Goal: Task Accomplishment & Management: Use online tool/utility

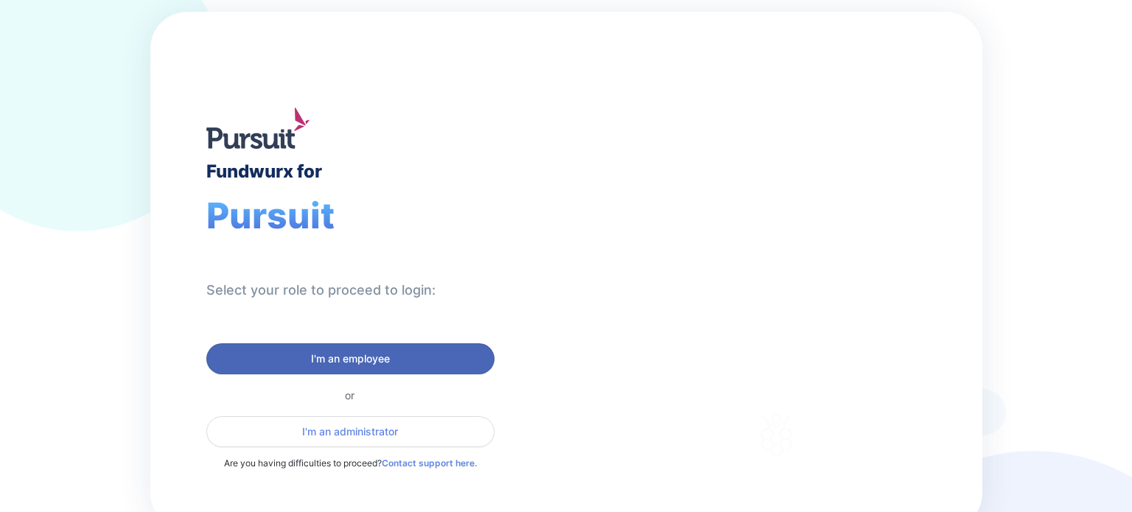
click at [310, 368] on button "I'm an employee" at bounding box center [350, 358] width 288 height 31
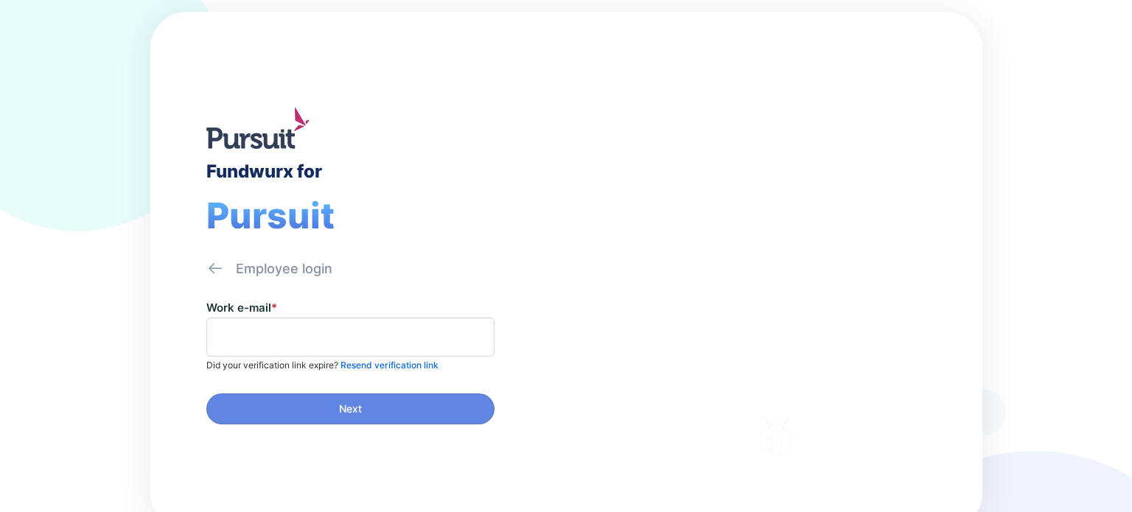
click at [257, 318] on span at bounding box center [350, 337] width 288 height 39
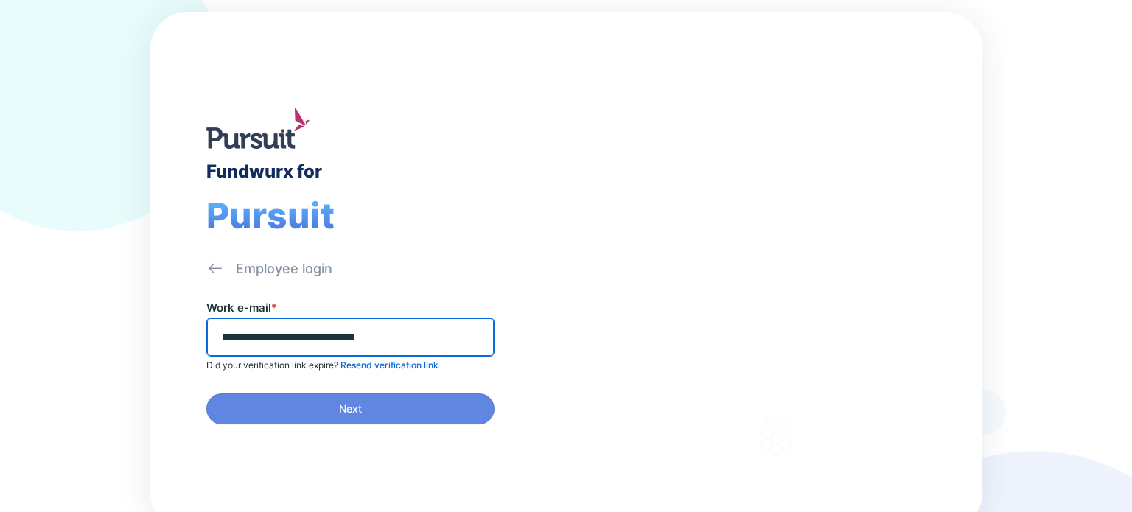
type input "**********"
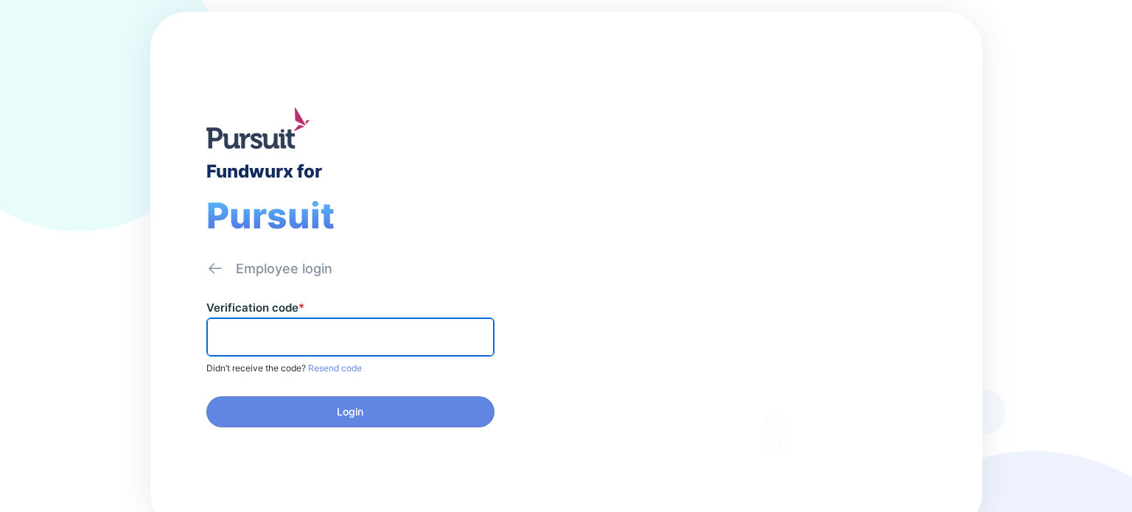
click at [290, 329] on input "text" at bounding box center [350, 337] width 275 height 23
paste input "******"
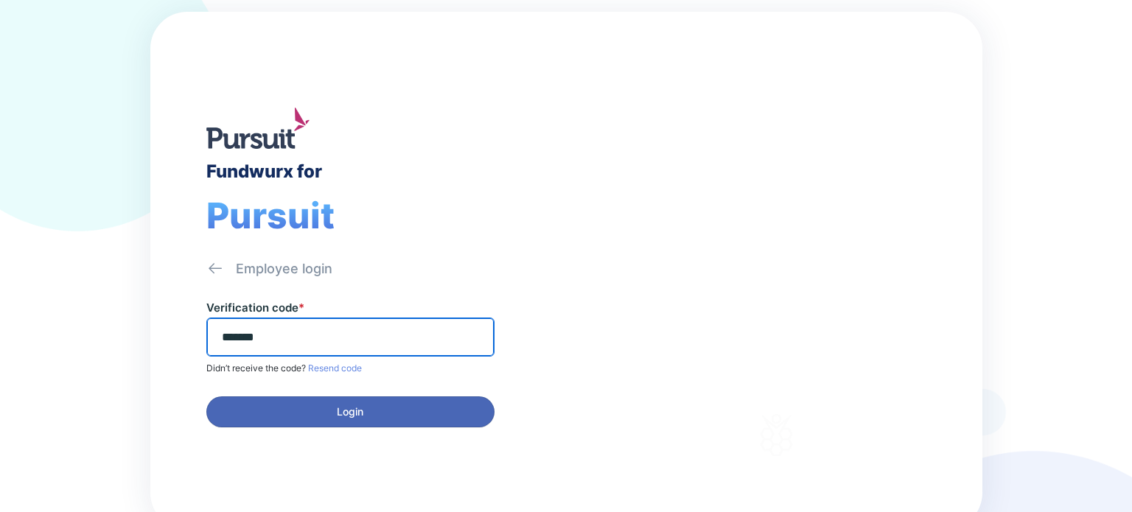
type input "******"
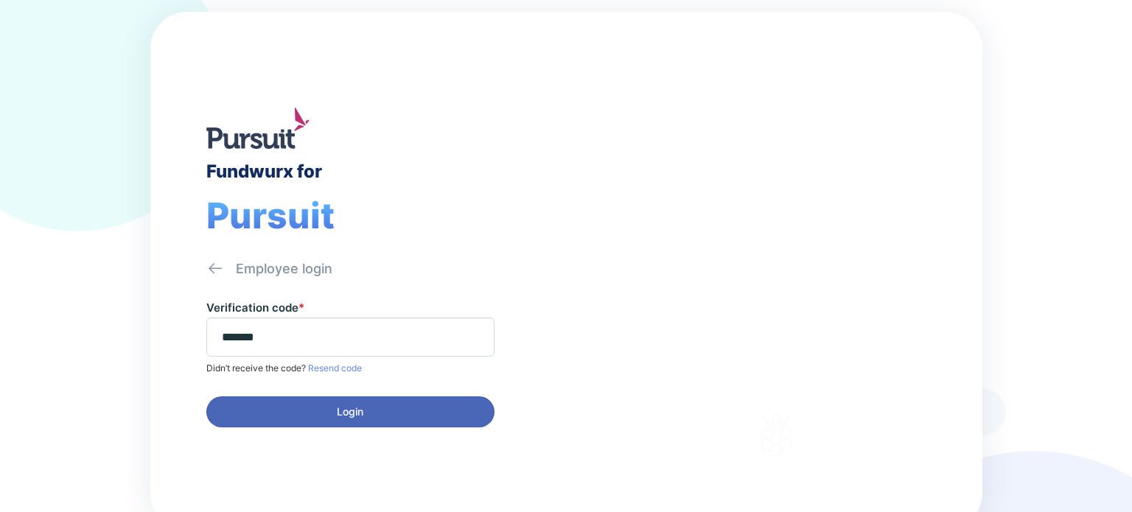
click at [290, 396] on button "Login" at bounding box center [350, 411] width 288 height 31
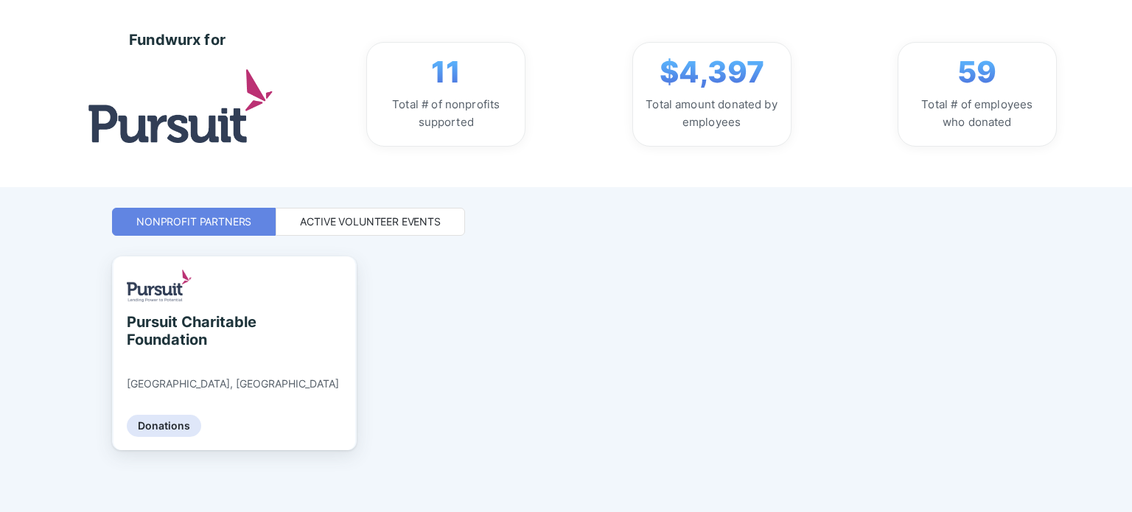
scroll to position [53, 0]
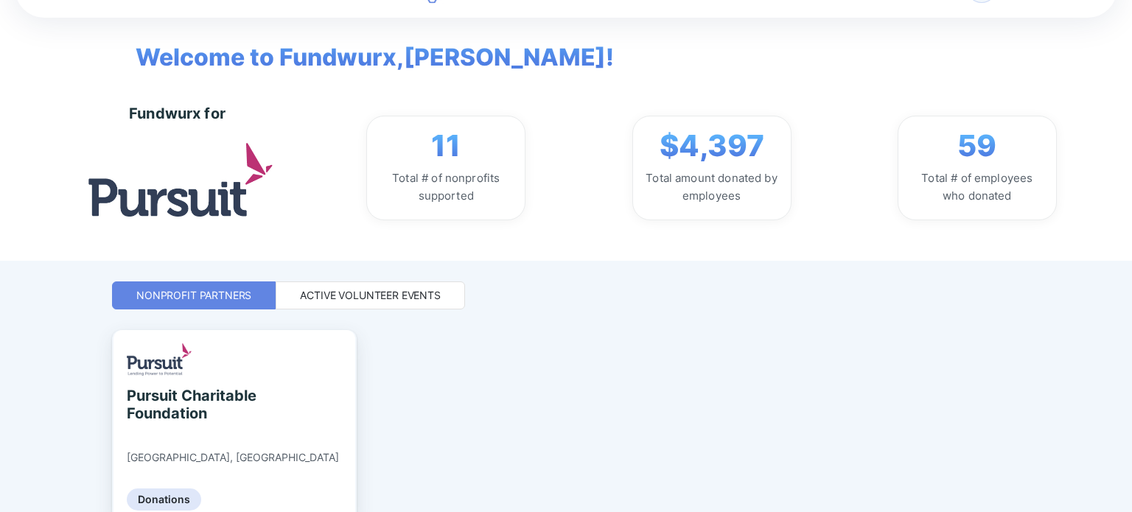
click at [427, 305] on div "Active Volunteer Events" at bounding box center [370, 296] width 189 height 28
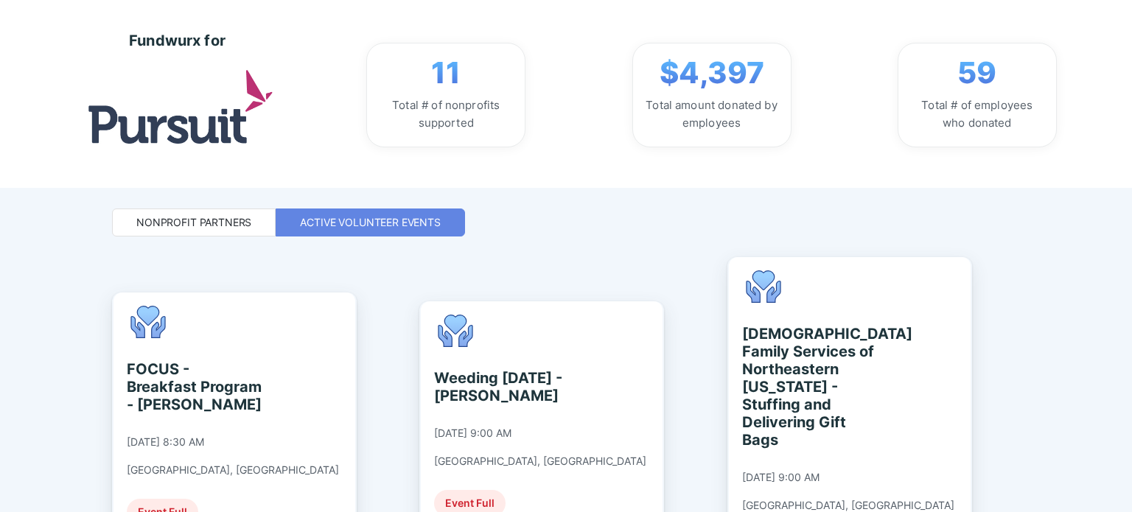
scroll to position [0, 0]
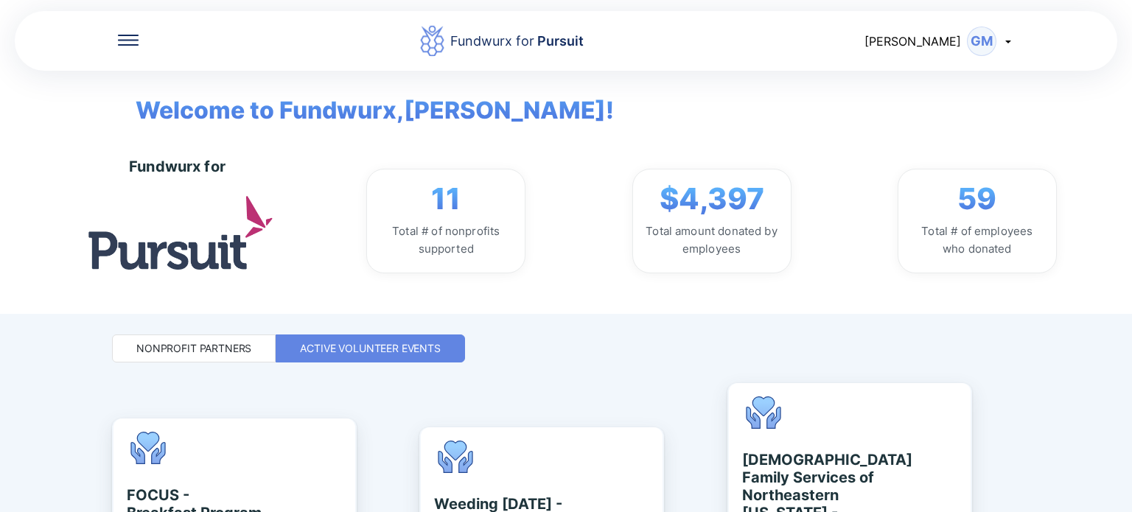
click at [973, 43] on div "GM" at bounding box center [981, 41] width 29 height 29
click at [495, 105] on div "Welcome to Fundwurx, [PERSON_NAME] !" at bounding box center [566, 99] width 906 height 57
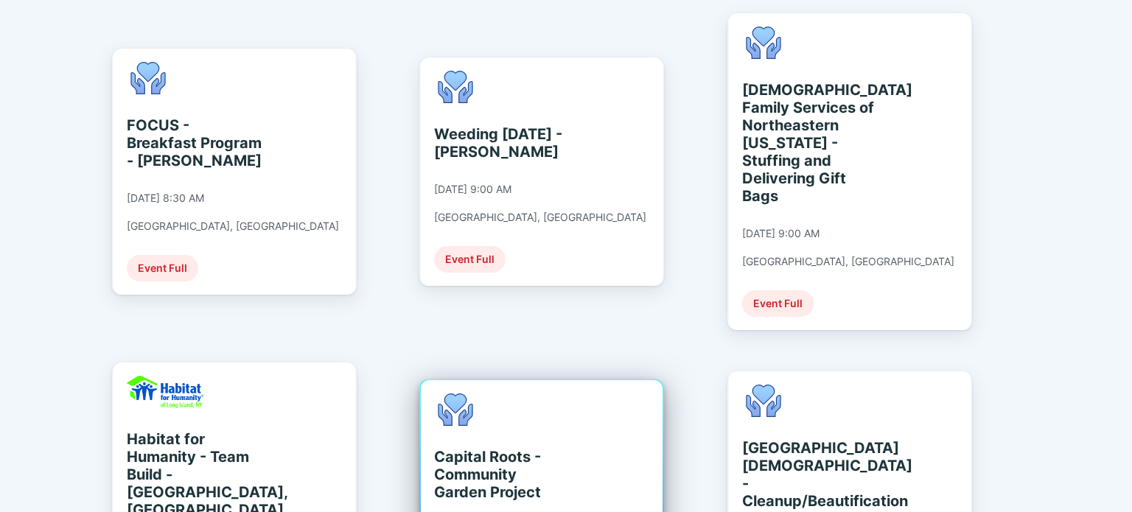
scroll to position [368, 0]
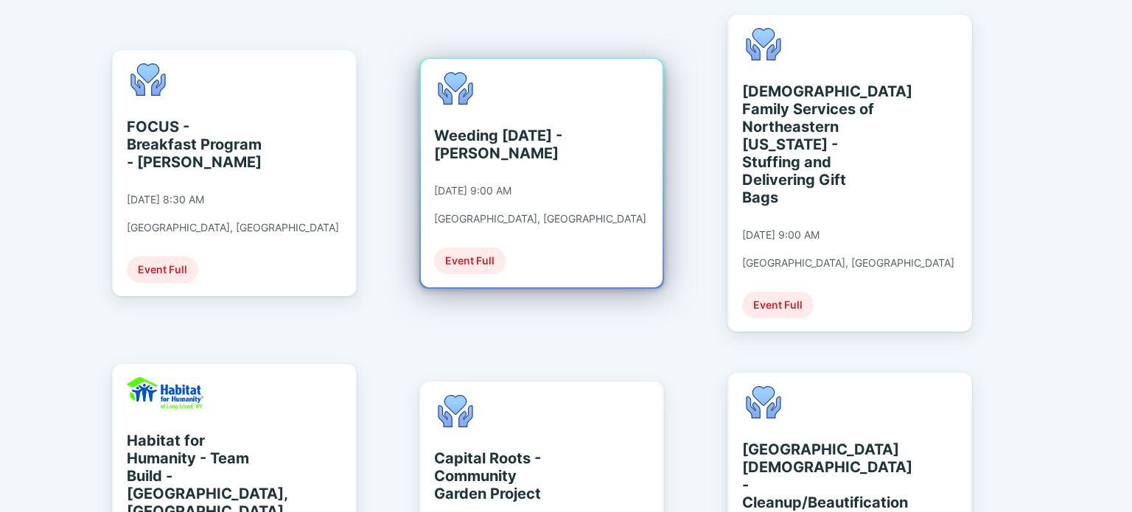
click at [481, 161] on div "Weeding [DATE] - [PERSON_NAME]" at bounding box center [501, 144] width 135 height 35
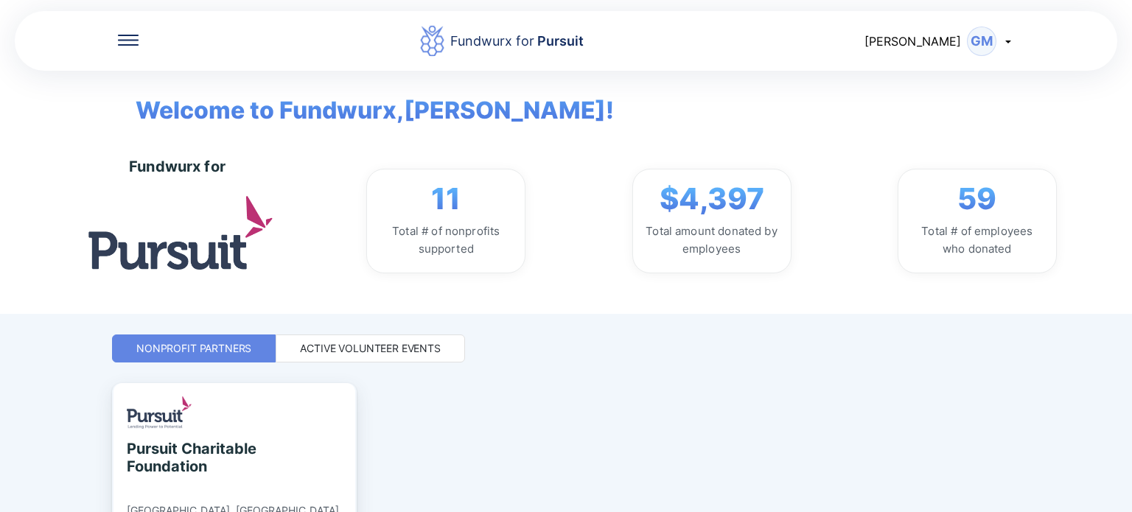
scroll to position [127, 0]
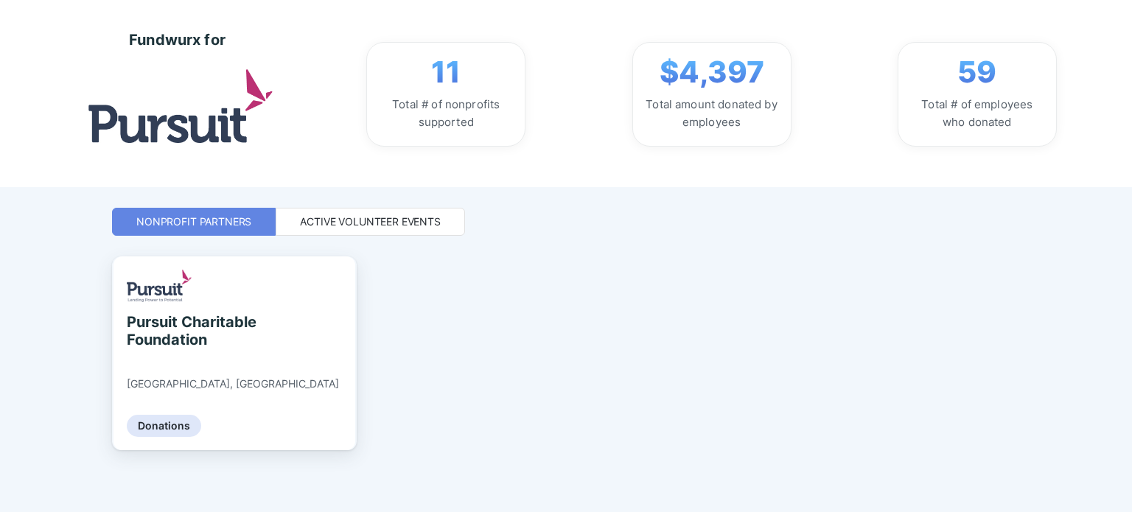
click at [443, 214] on div "Active Volunteer Events" at bounding box center [370, 222] width 189 height 28
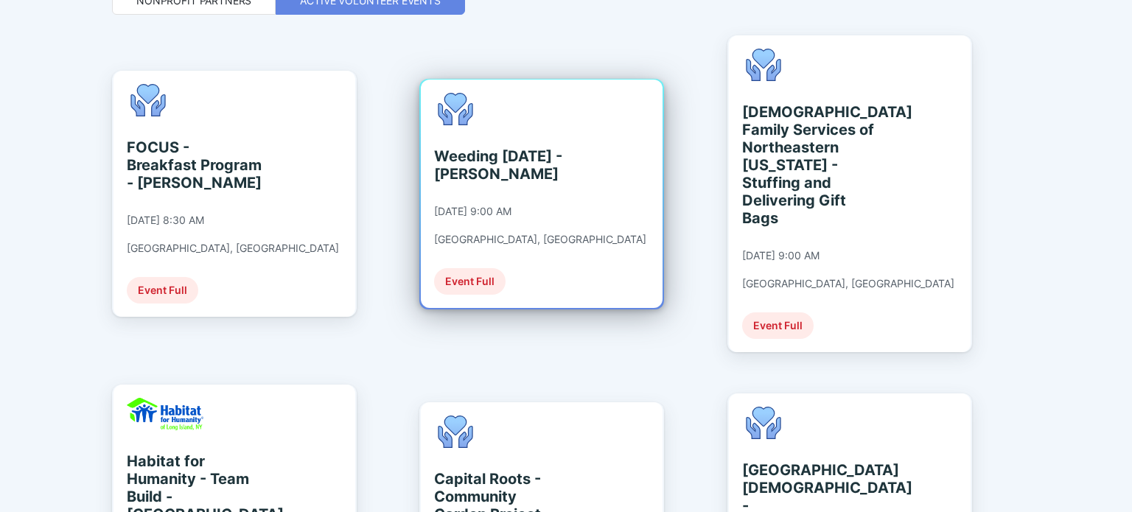
scroll to position [643, 0]
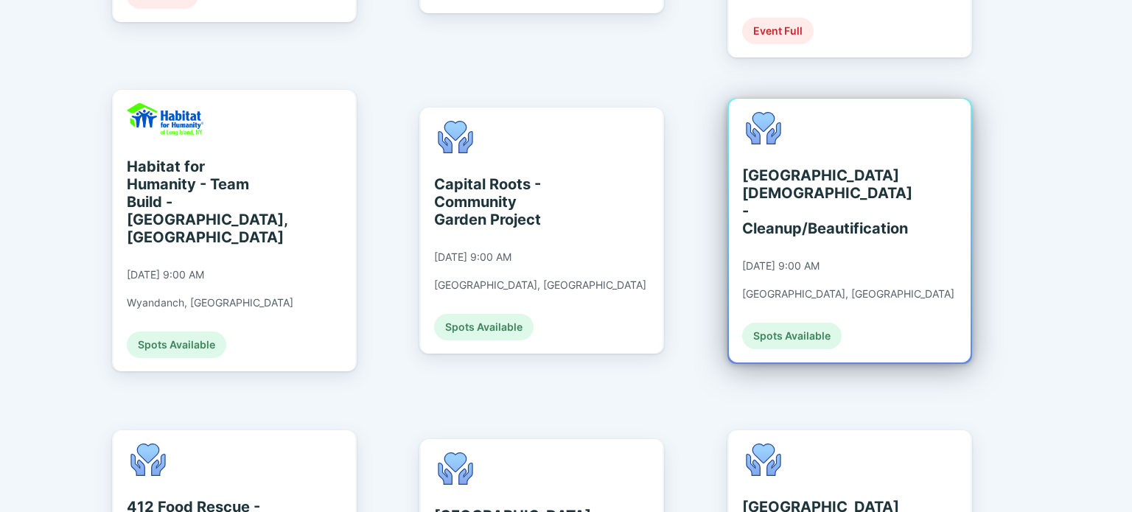
click at [763, 189] on div "[GEOGRAPHIC_DATA][DEMOGRAPHIC_DATA] - Cleanup/Beautification" at bounding box center [809, 202] width 135 height 71
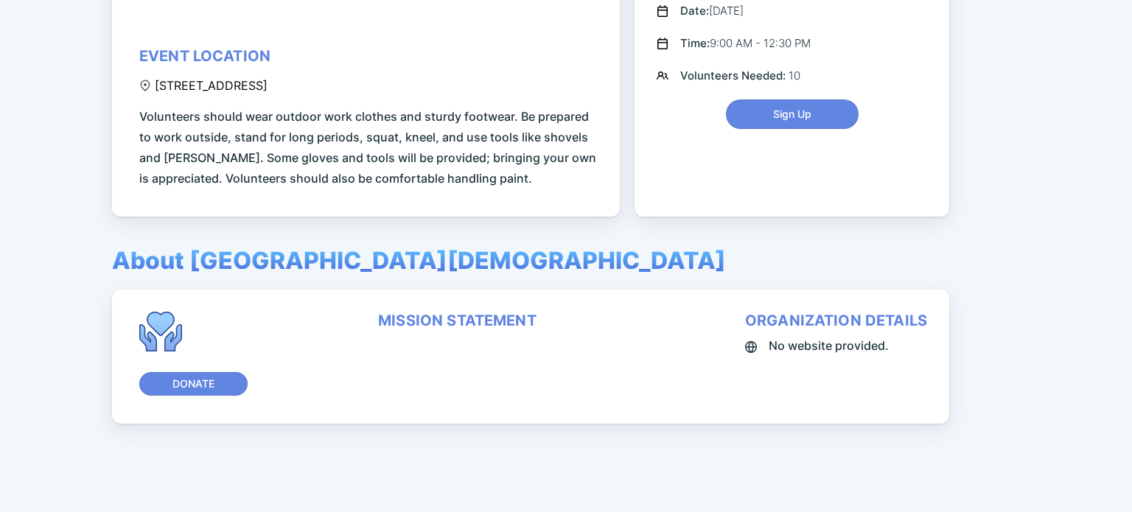
scroll to position [326, 0]
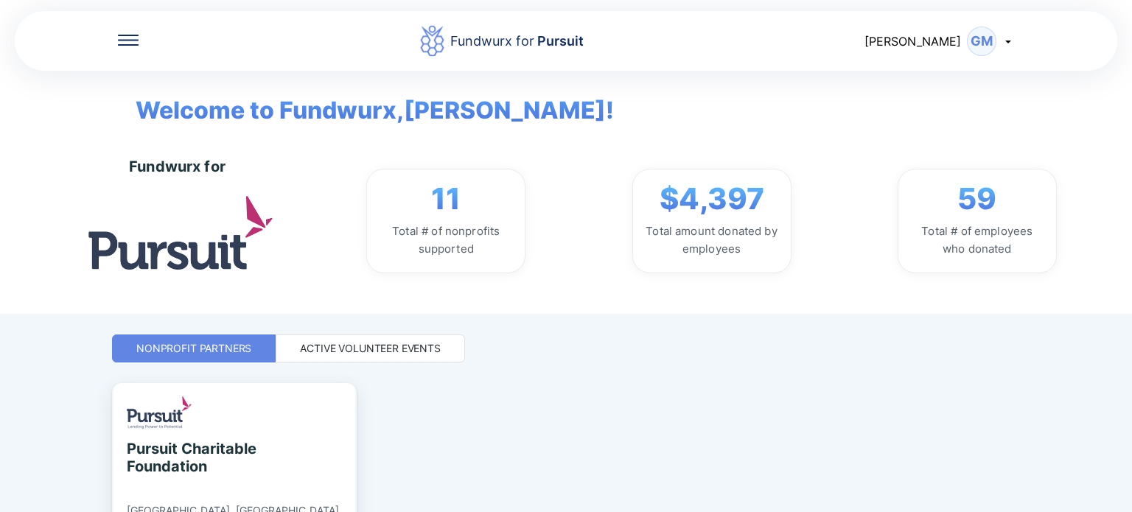
click at [312, 339] on div "Active Volunteer Events" at bounding box center [370, 349] width 189 height 28
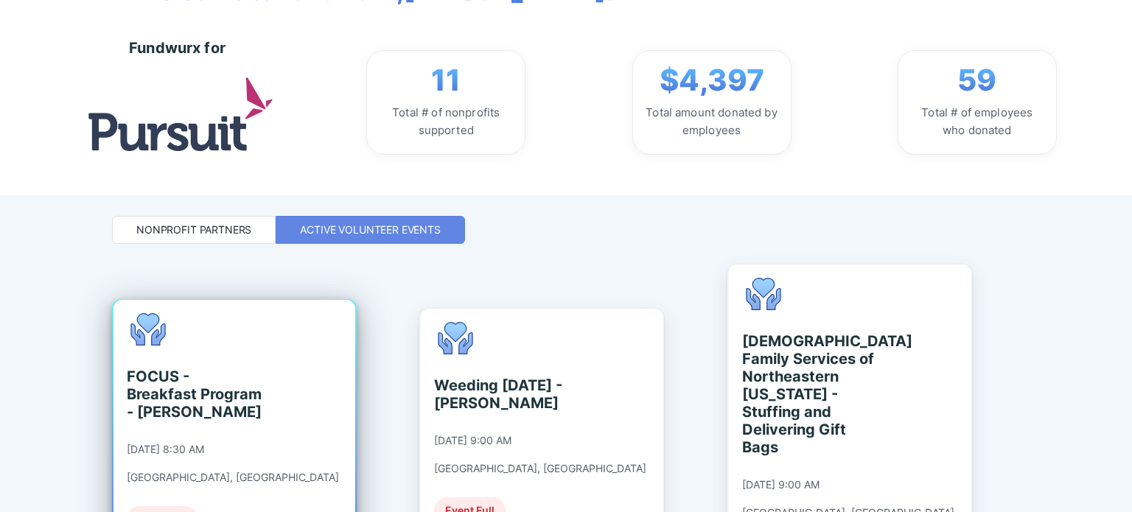
scroll to position [221, 0]
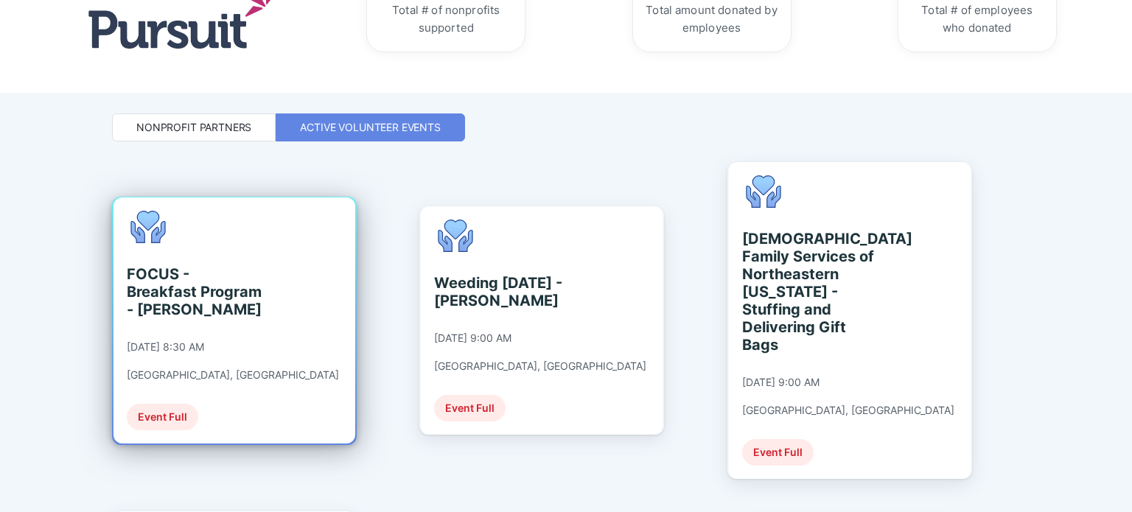
click at [273, 326] on div "FOCUS - Breakfast Program - [PERSON_NAME] [DATE] 8:30 AM [GEOGRAPHIC_DATA], [GE…" at bounding box center [234, 321] width 242 height 246
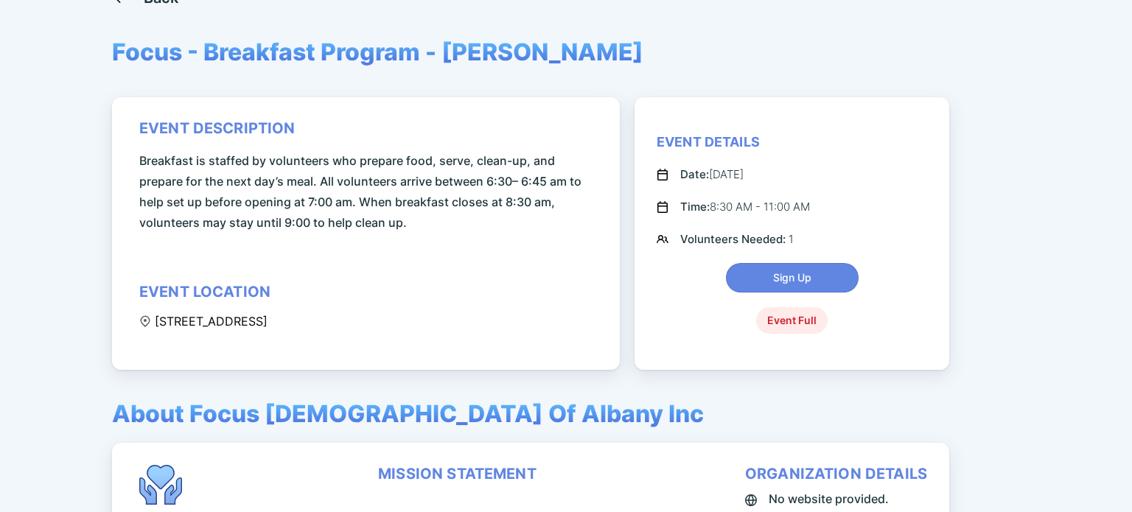
scroll to position [265, 0]
